Goal: Share content: Share content

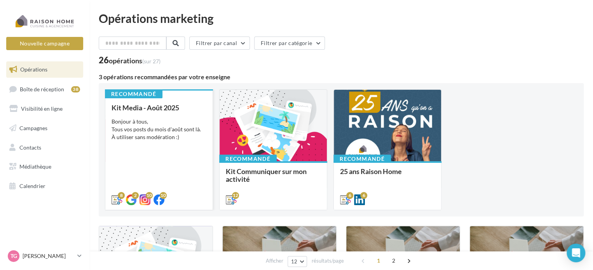
click at [138, 130] on div "Bonjour à tous, Tous vos posts du mois d'août sont là. À utiliser sans modérati…" at bounding box center [159, 129] width 95 height 23
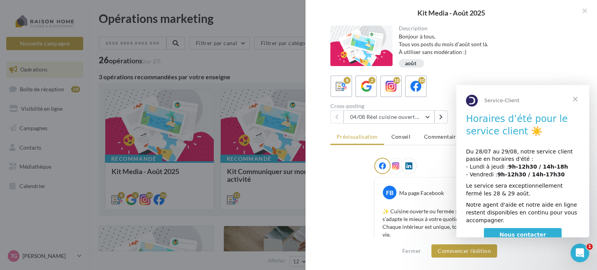
click at [579, 99] on span "Fermer" at bounding box center [575, 99] width 28 height 28
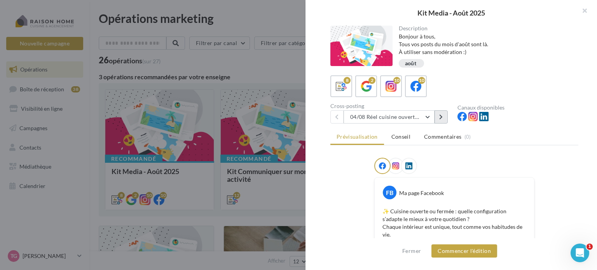
click at [439, 117] on icon at bounding box center [440, 116] width 3 height 5
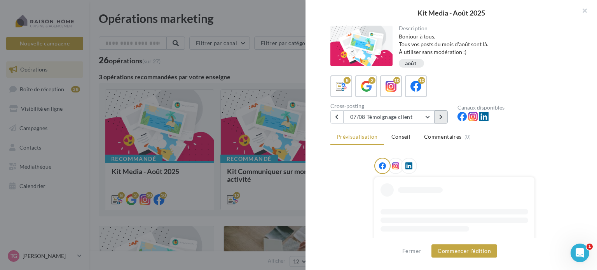
click at [439, 117] on icon at bounding box center [440, 116] width 3 height 5
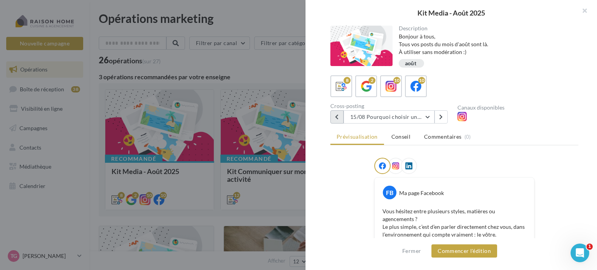
click at [339, 119] on button at bounding box center [336, 116] width 13 height 13
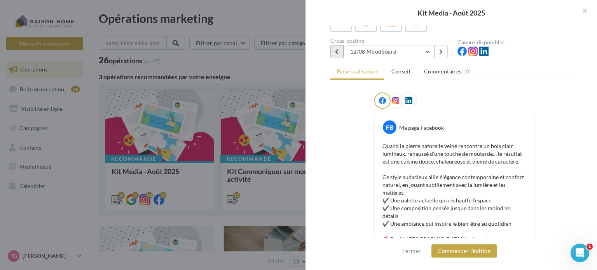
scroll to position [48, 0]
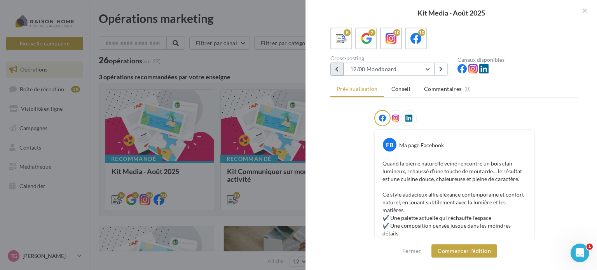
click at [336, 69] on icon at bounding box center [336, 68] width 3 height 5
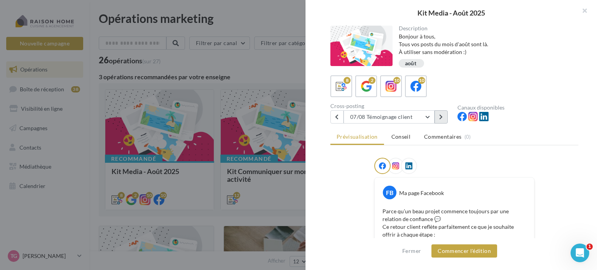
click at [442, 115] on icon at bounding box center [440, 116] width 3 height 5
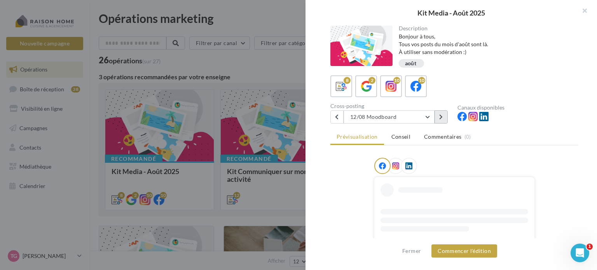
click at [442, 115] on icon at bounding box center [440, 116] width 3 height 5
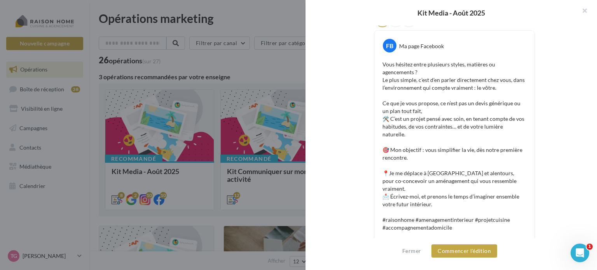
scroll to position [190, 0]
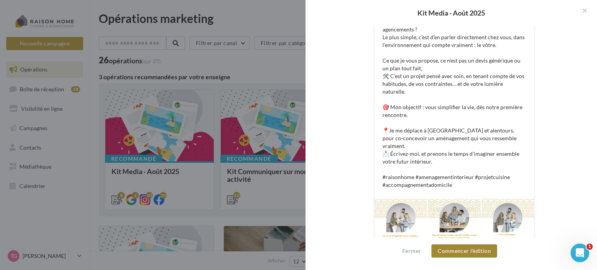
click at [474, 249] on button "Commencer l'édition" at bounding box center [464, 250] width 66 height 13
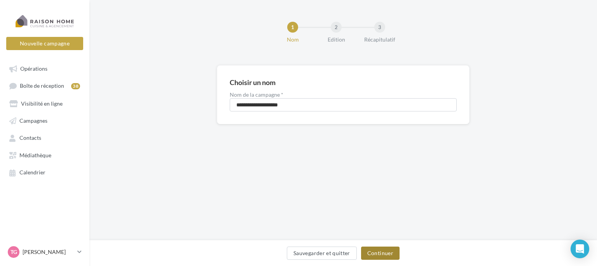
click at [376, 253] on button "Continuer" at bounding box center [380, 253] width 38 height 13
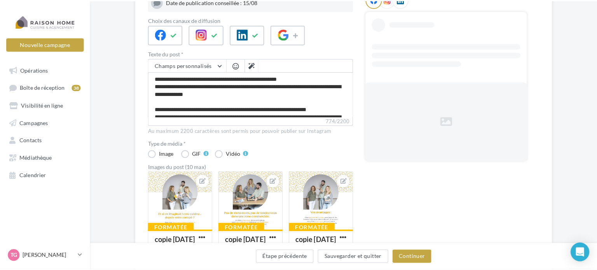
scroll to position [155, 0]
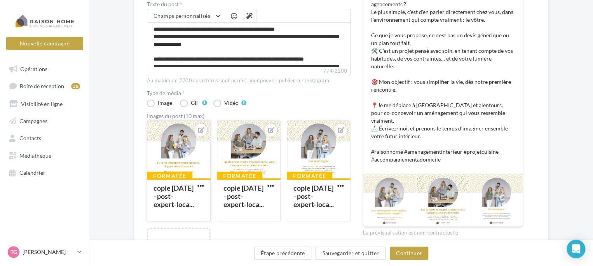
click at [179, 143] on div at bounding box center [178, 150] width 63 height 58
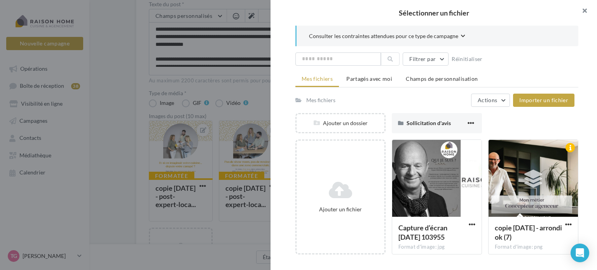
click at [586, 10] on button "button" at bounding box center [581, 11] width 31 height 23
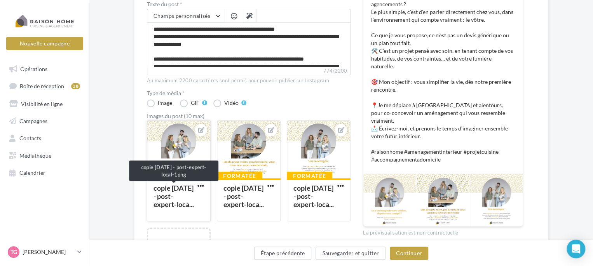
click at [185, 198] on div "copie 21-07-2025 - post-expert-loca..." at bounding box center [173, 196] width 40 height 25
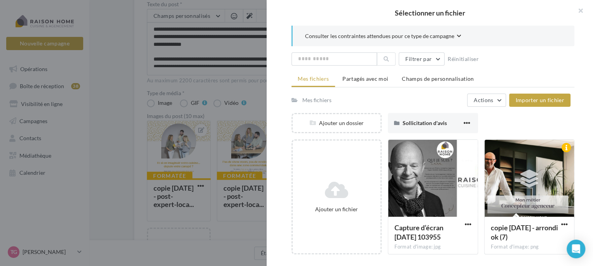
click at [182, 221] on div "Sélectionner un fichier Consulter les contraintes attendues pour ce type de cam…" at bounding box center [179, 221] width 64 height 0
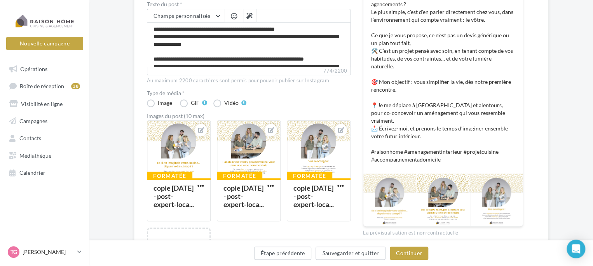
click at [399, 175] on div at bounding box center [389, 200] width 52 height 52
click at [183, 148] on div at bounding box center [178, 150] width 63 height 58
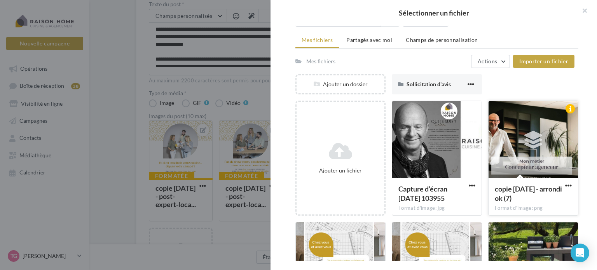
scroll to position [117, 0]
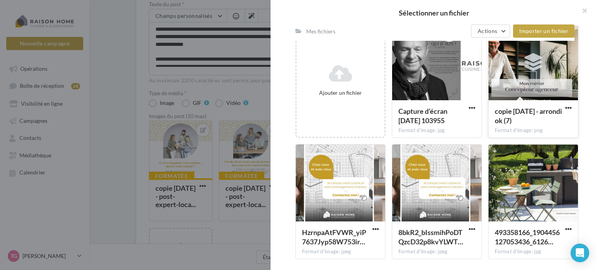
click at [506, 68] on div at bounding box center [532, 62] width 89 height 78
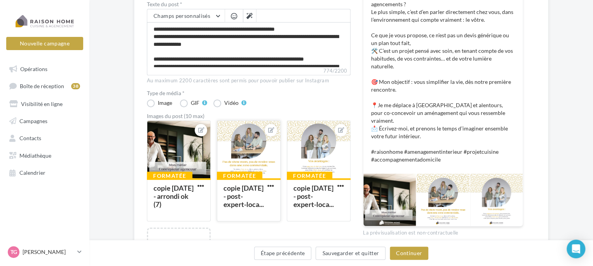
click at [241, 142] on div at bounding box center [248, 150] width 63 height 58
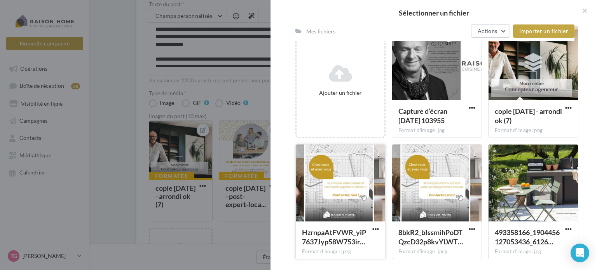
click at [356, 182] on div at bounding box center [340, 184] width 89 height 78
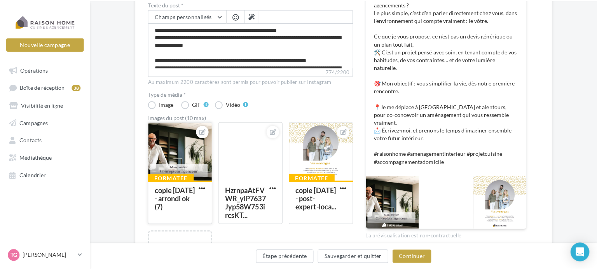
scroll to position [194, 0]
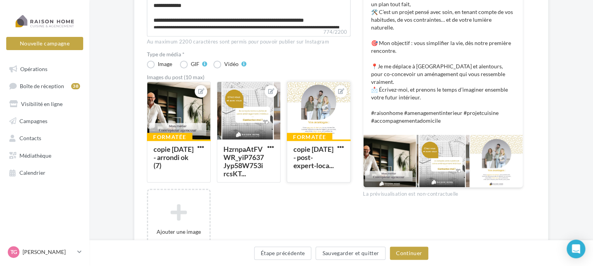
click at [330, 108] on div at bounding box center [318, 111] width 63 height 58
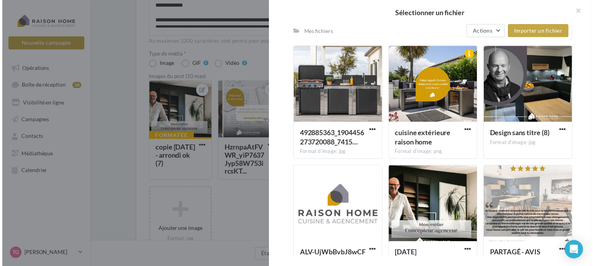
scroll to position [350, 0]
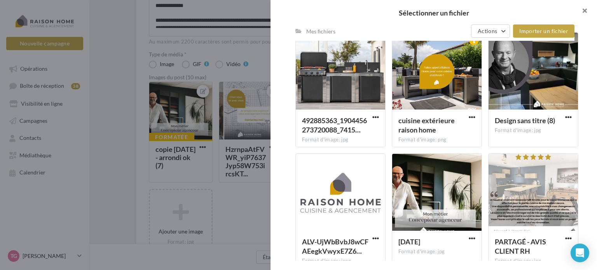
click at [586, 10] on button "button" at bounding box center [581, 11] width 31 height 23
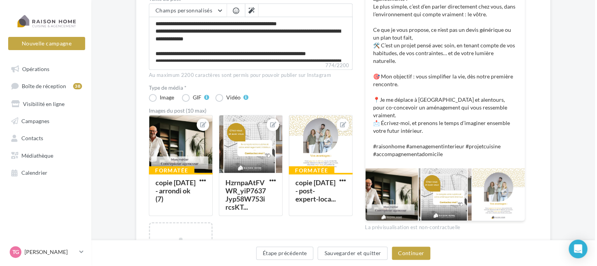
scroll to position [0, 0]
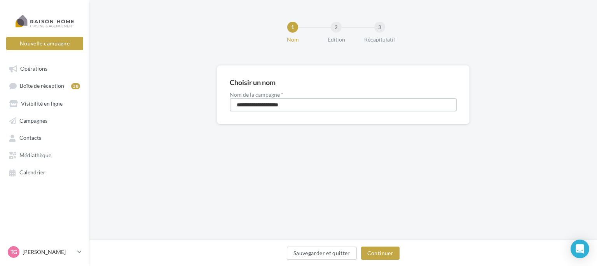
click at [365, 102] on input "**********" at bounding box center [343, 104] width 227 height 13
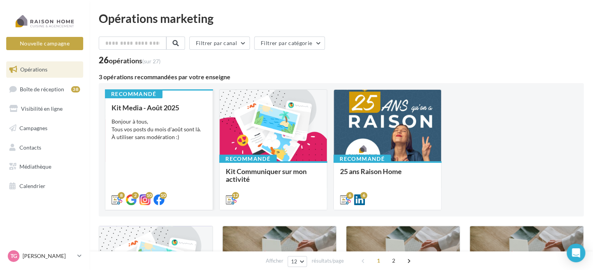
click at [169, 113] on div "Kit Media - Août 2025 Bonjour à tous, Tous vos posts du mois d'août sont là. À …" at bounding box center [159, 153] width 95 height 99
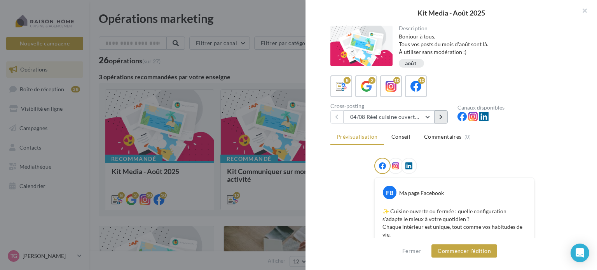
click at [441, 117] on icon at bounding box center [440, 116] width 3 height 5
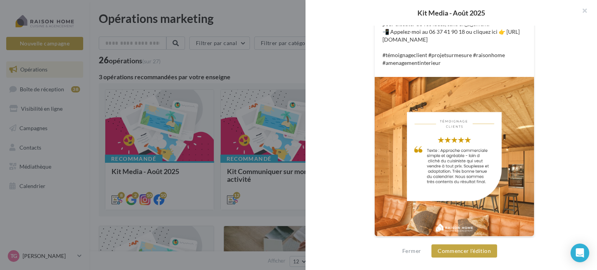
scroll to position [281, 0]
click at [464, 153] on img at bounding box center [454, 156] width 159 height 159
click at [466, 252] on button "Commencer l'édition" at bounding box center [464, 250] width 66 height 13
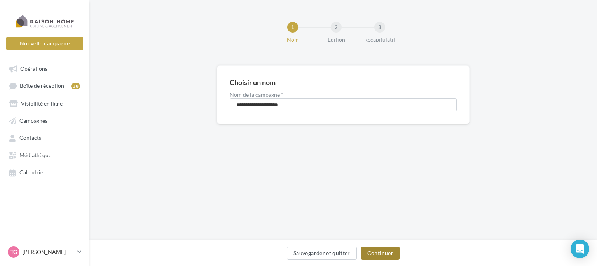
click at [379, 251] on button "Continuer" at bounding box center [380, 253] width 38 height 13
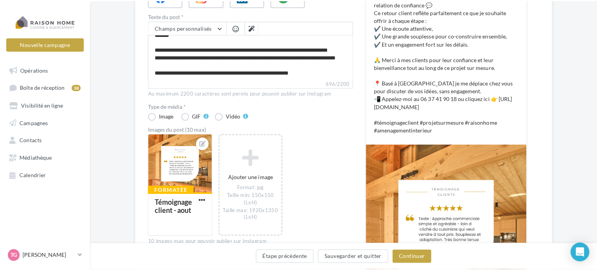
scroll to position [194, 0]
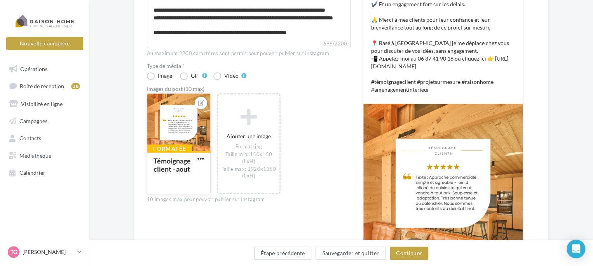
click at [185, 137] on div at bounding box center [178, 123] width 63 height 58
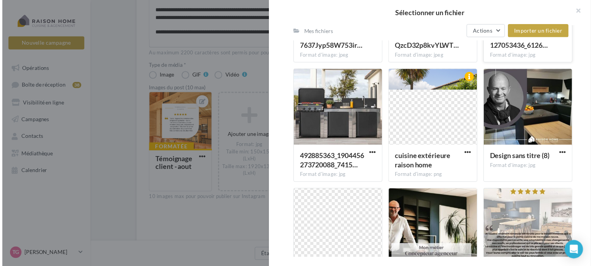
scroll to position [354, 0]
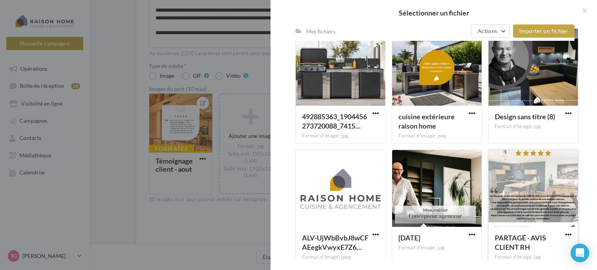
click at [514, 174] on div at bounding box center [532, 189] width 89 height 78
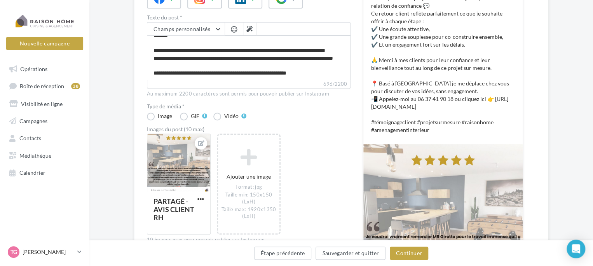
scroll to position [194, 0]
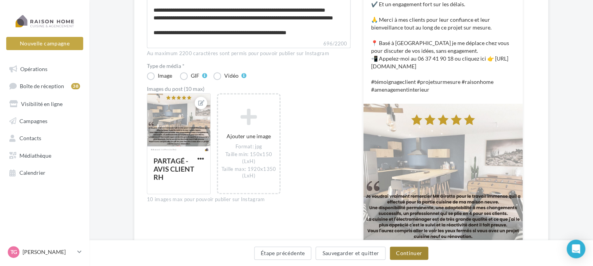
click at [409, 258] on button "Continuer" at bounding box center [409, 253] width 38 height 13
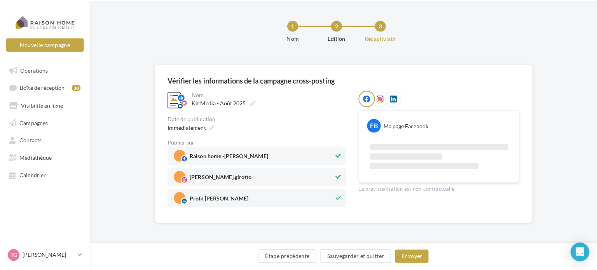
scroll to position [56, 0]
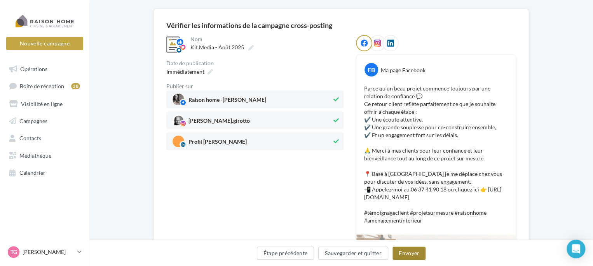
click at [412, 252] on button "Envoyer" at bounding box center [408, 253] width 33 height 13
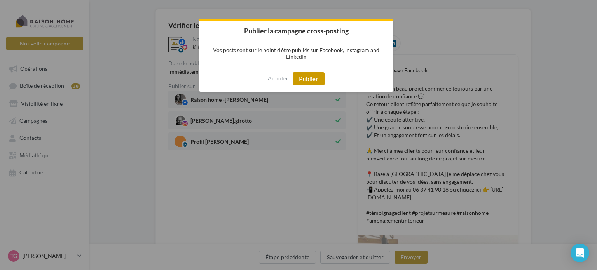
click at [306, 78] on button "Publier" at bounding box center [309, 78] width 32 height 13
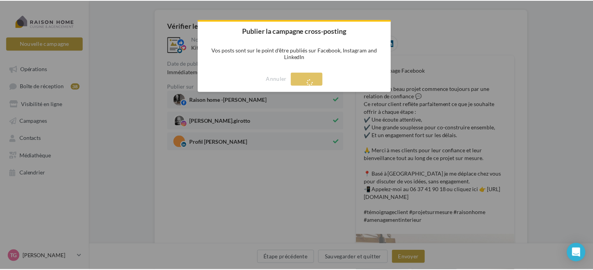
scroll to position [12, 0]
